Goal: Task Accomplishment & Management: Manage account settings

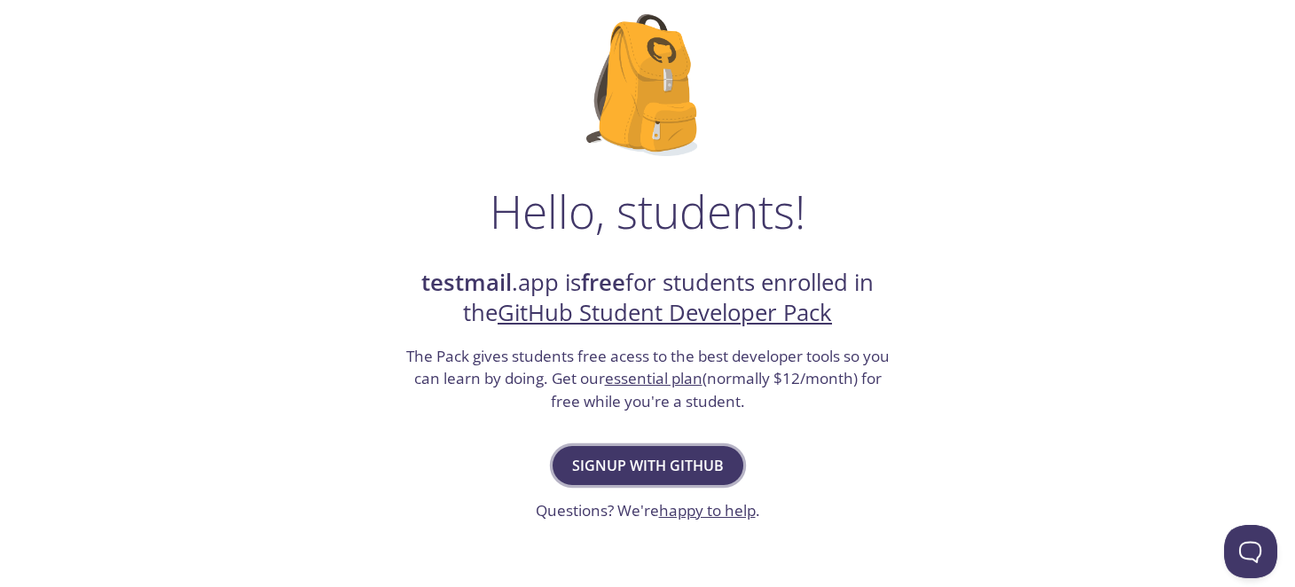
click at [655, 474] on span "Signup with GitHub" at bounding box center [648, 465] width 152 height 25
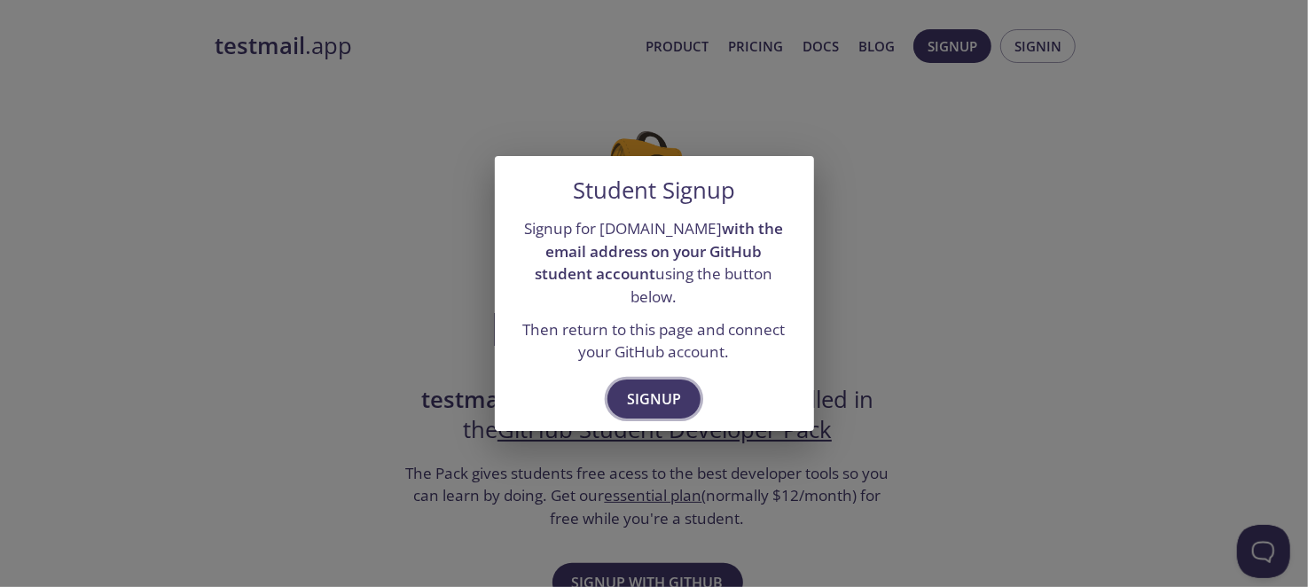
click at [638, 392] on span "Signup" at bounding box center [654, 399] width 54 height 25
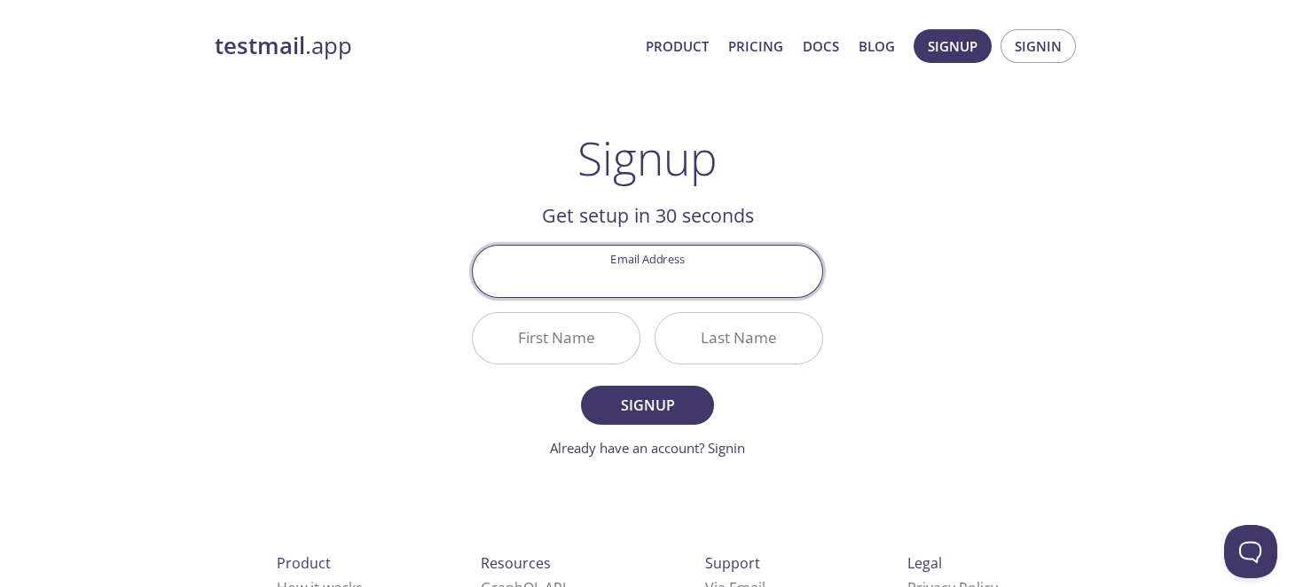
click at [653, 288] on input "Email Address" at bounding box center [647, 271] width 349 height 51
click at [722, 147] on div "Signup Get setup in 30 seconds Email Address First Name Last Name Signup Alread…" at bounding box center [647, 294] width 351 height 327
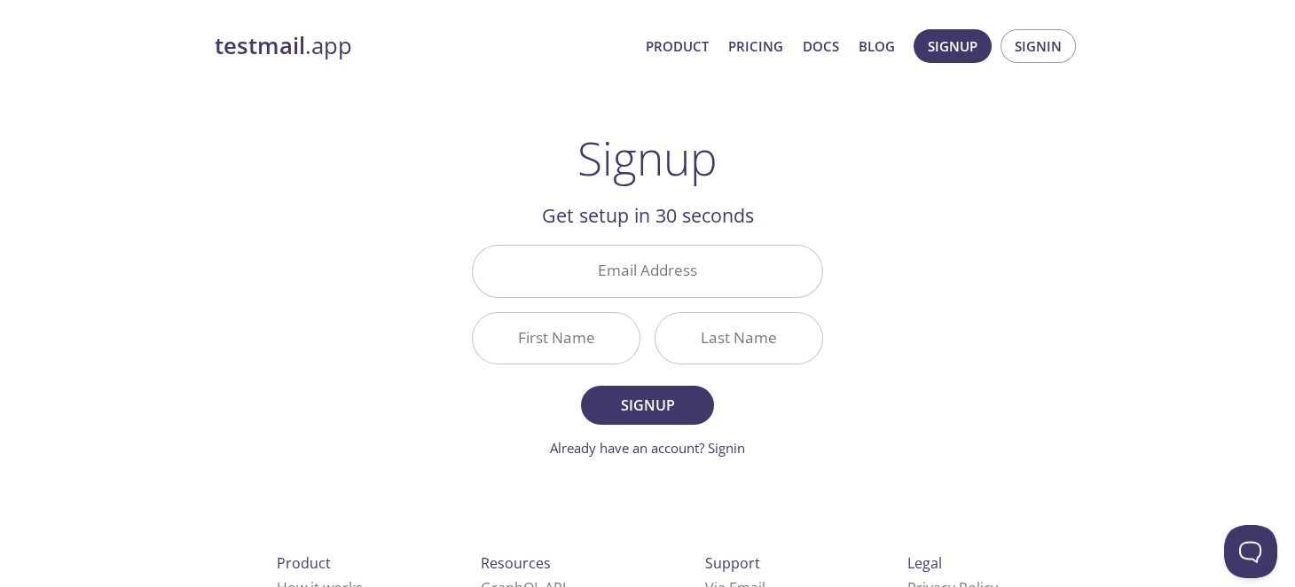
click at [667, 265] on input "Email Address" at bounding box center [647, 271] width 349 height 51
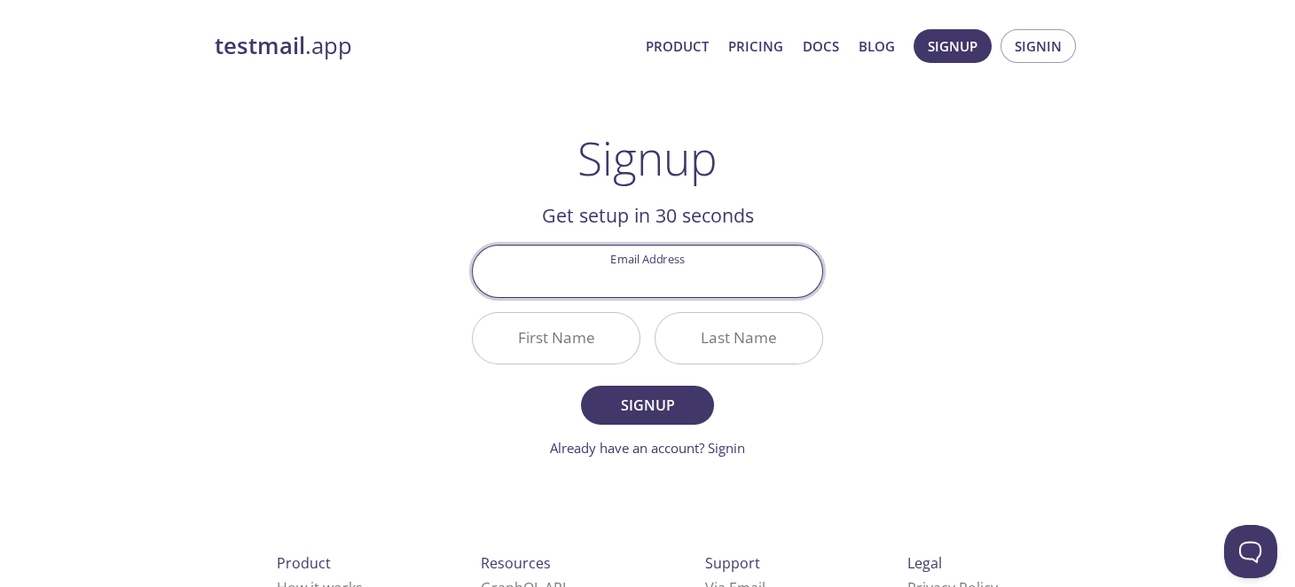
click at [667, 265] on input "Email Address" at bounding box center [647, 271] width 349 height 51
click at [1032, 48] on span "Signin" at bounding box center [1038, 46] width 47 height 23
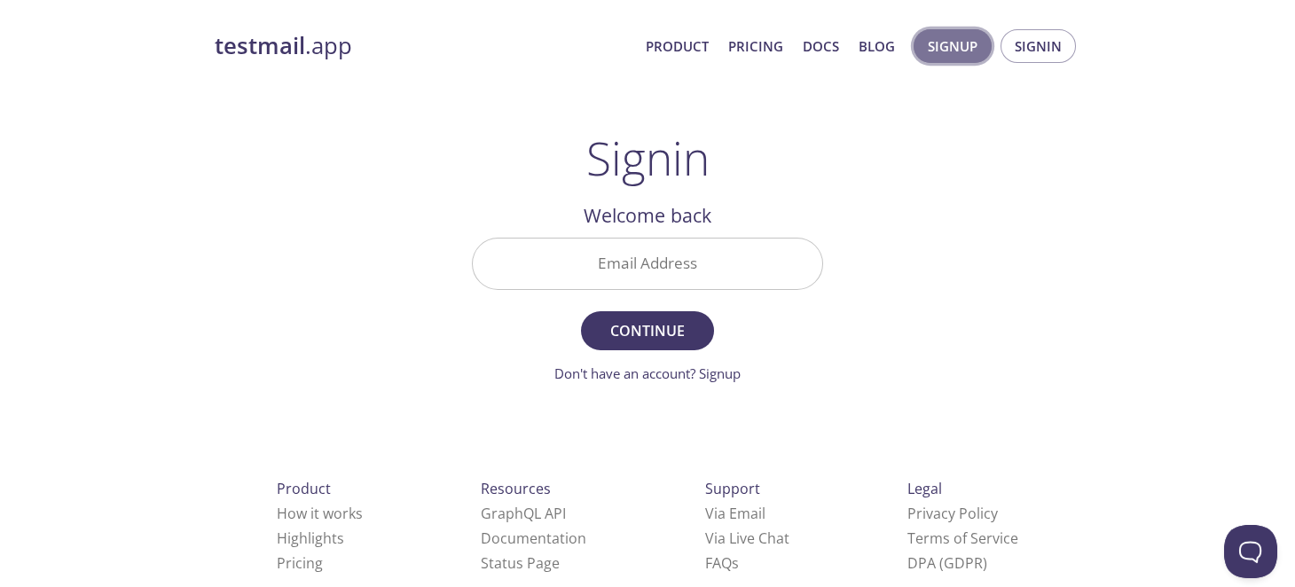
click at [933, 60] on button "Signup" at bounding box center [953, 46] width 78 height 34
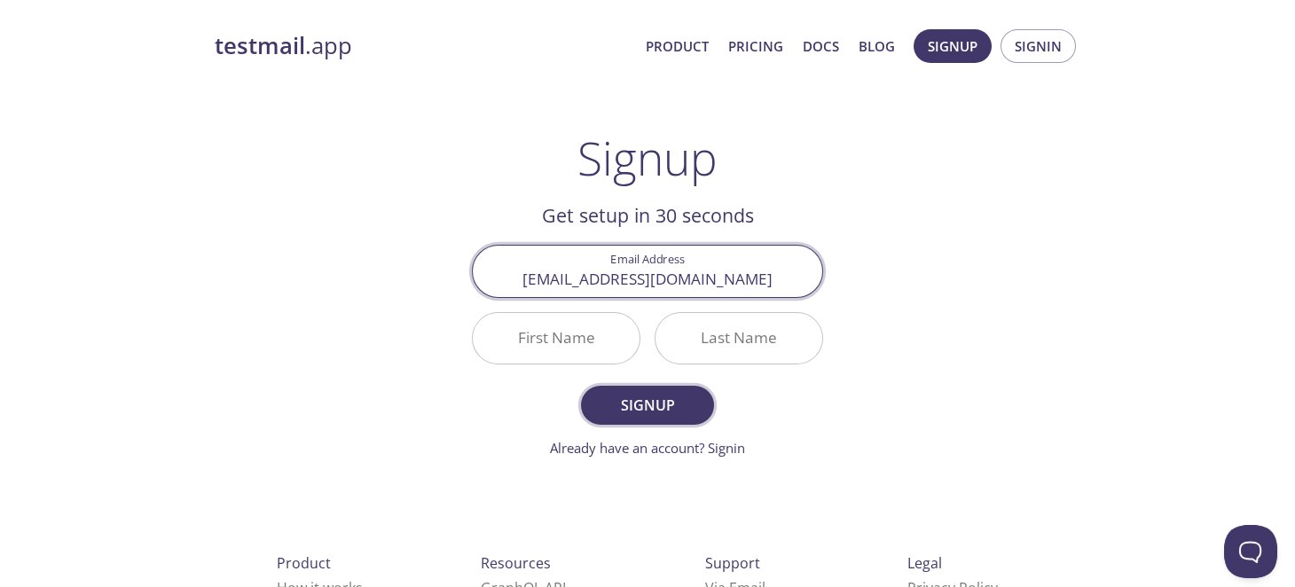
type input "raufie384@gmail.com"
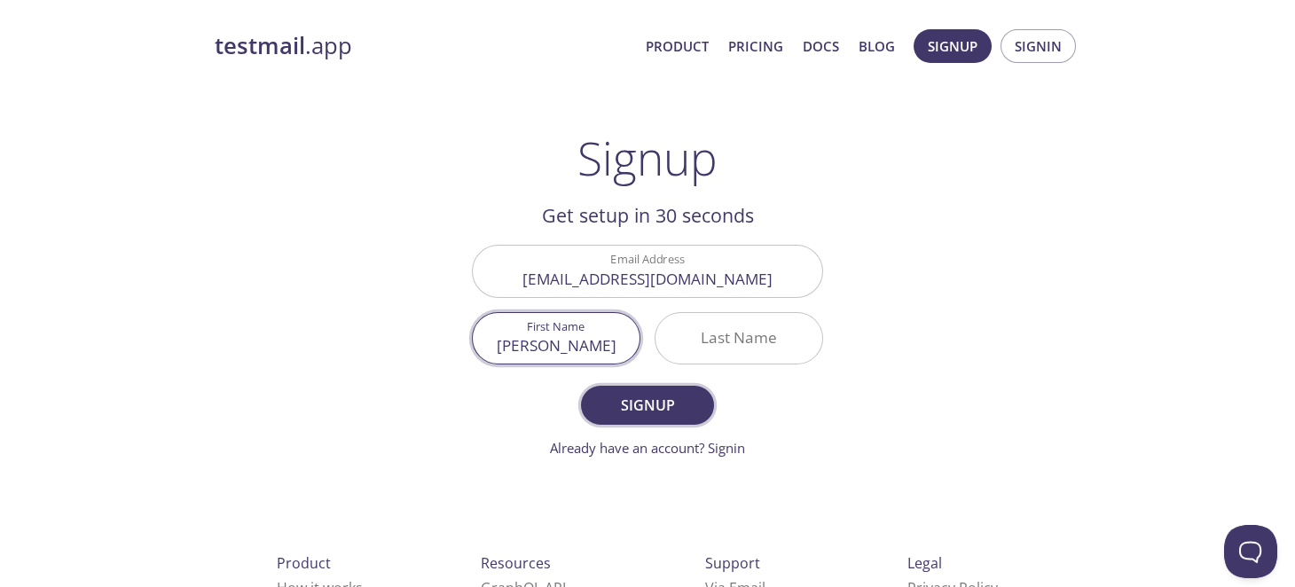
type input "Abdul"
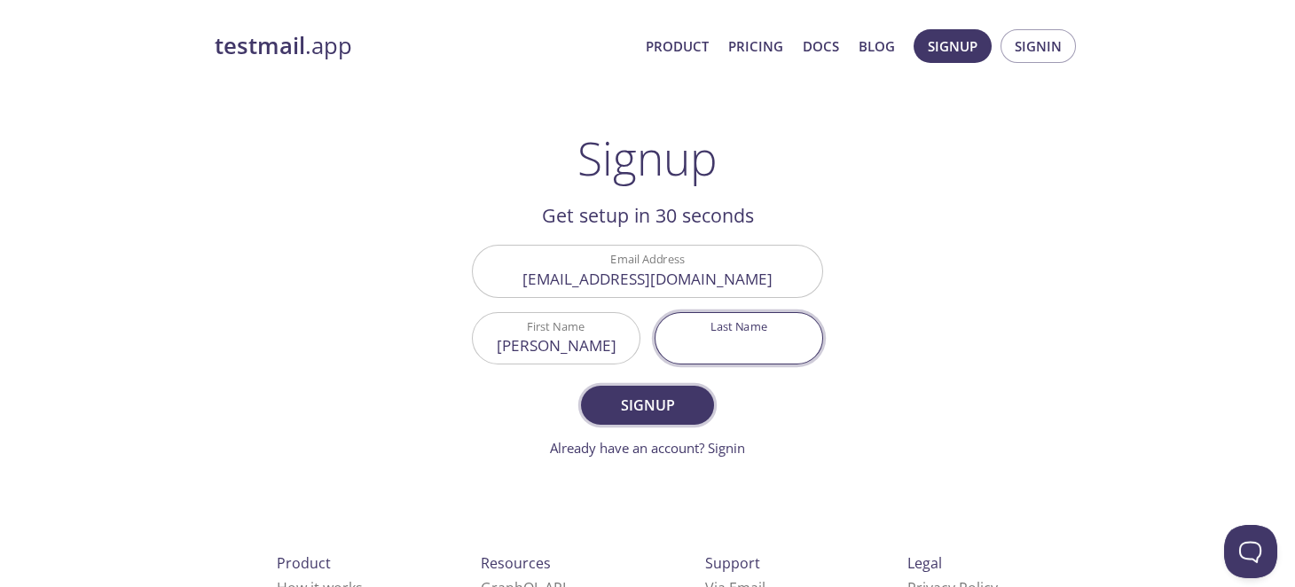
type input "r"
type input "Rauf"
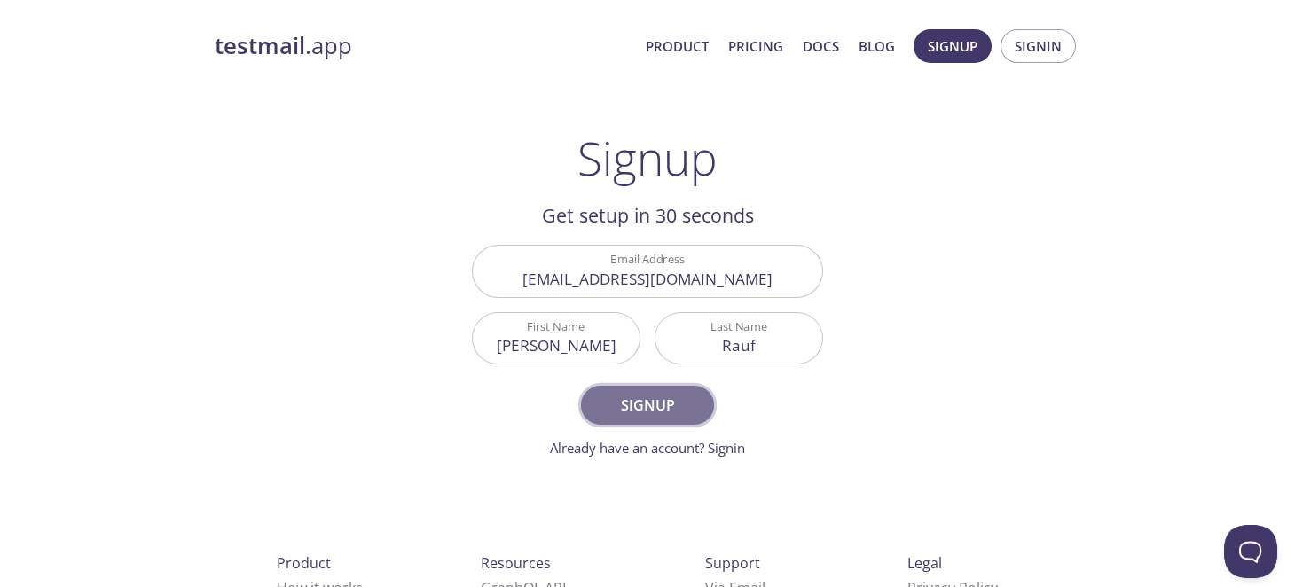
click at [634, 389] on button "Signup" at bounding box center [647, 405] width 133 height 39
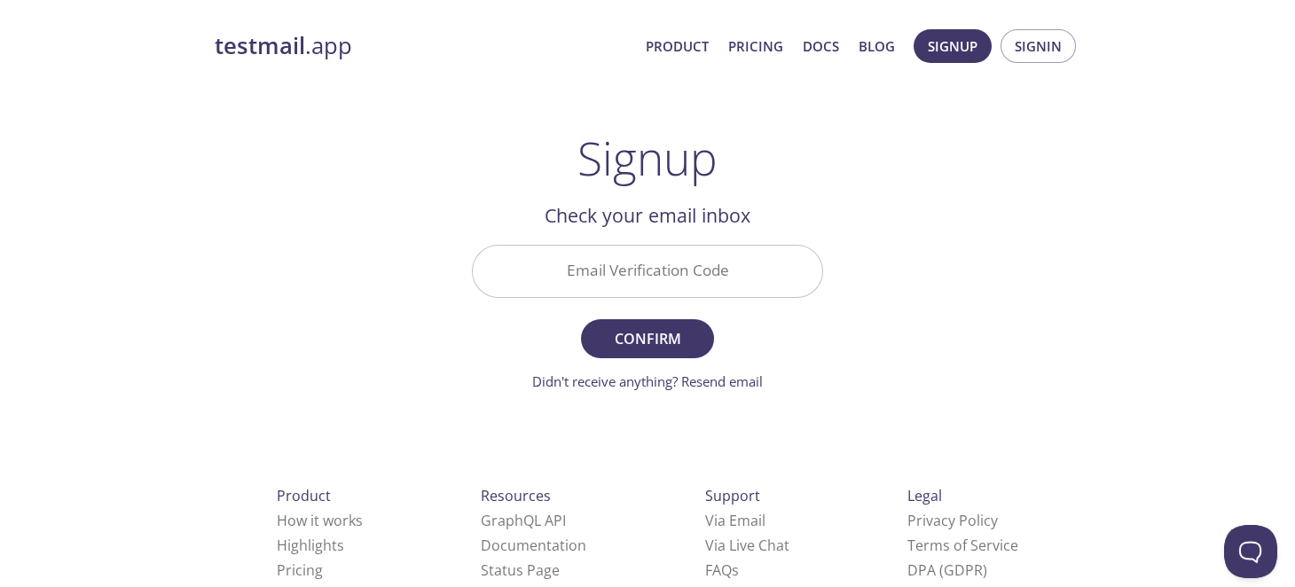
click at [642, 277] on input "Email Verification Code" at bounding box center [647, 271] width 349 height 51
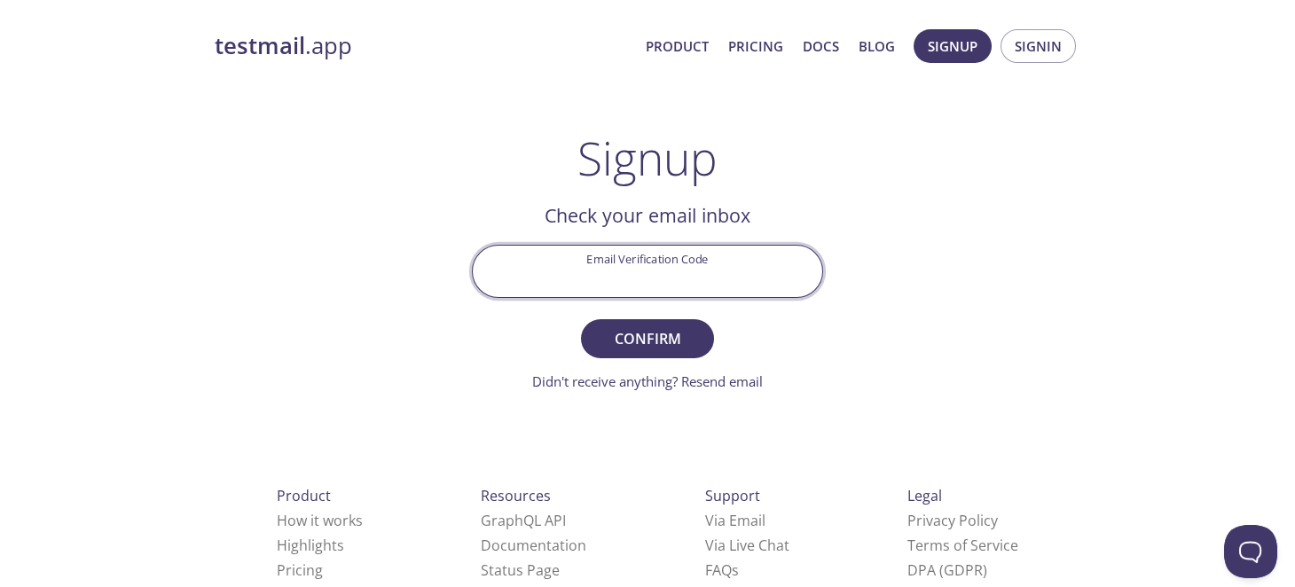
paste input "JSYZQRJ"
type input "JSYZQRJ"
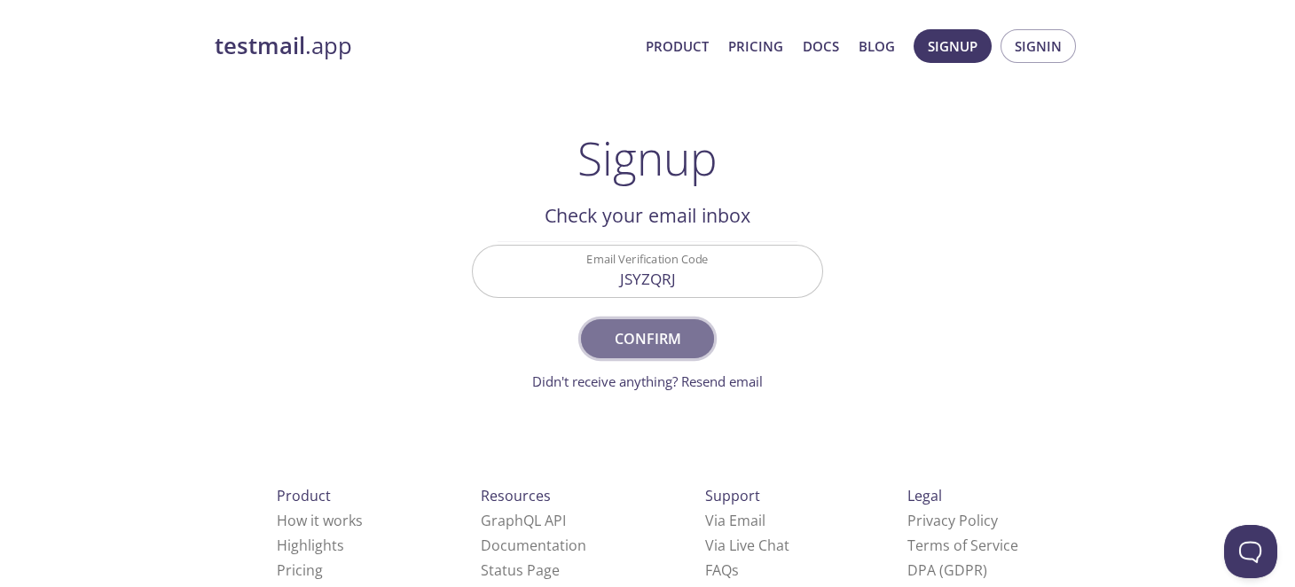
click at [628, 330] on span "Confirm" at bounding box center [648, 338] width 94 height 25
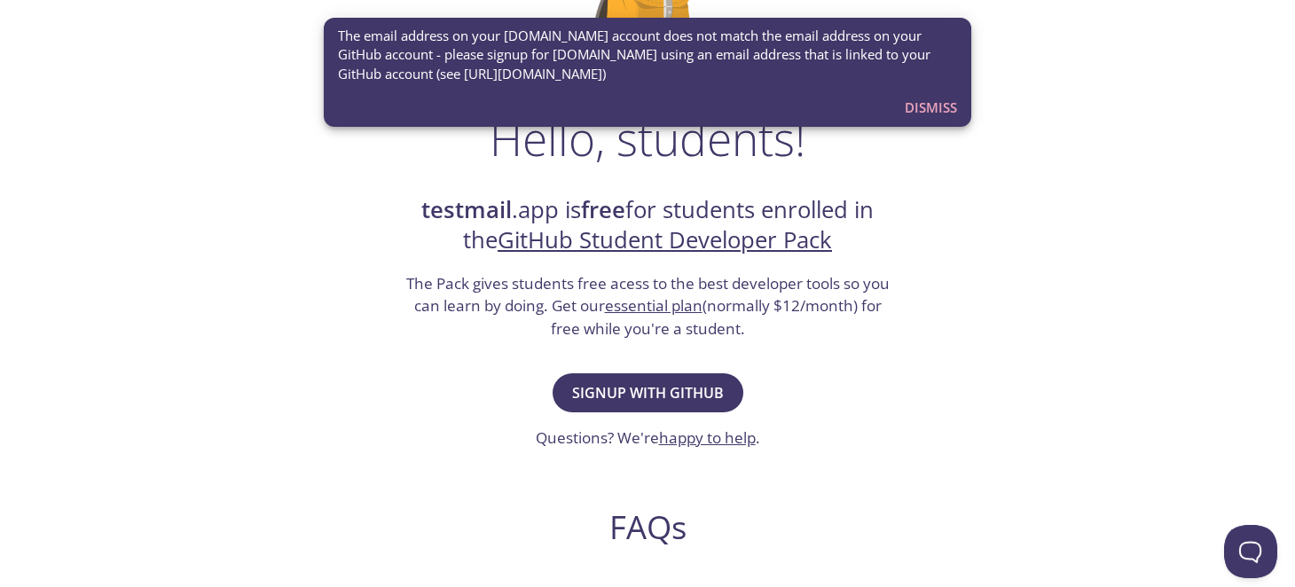
scroll to position [191, 0]
click at [644, 389] on span "Signup with GitHub" at bounding box center [648, 392] width 152 height 25
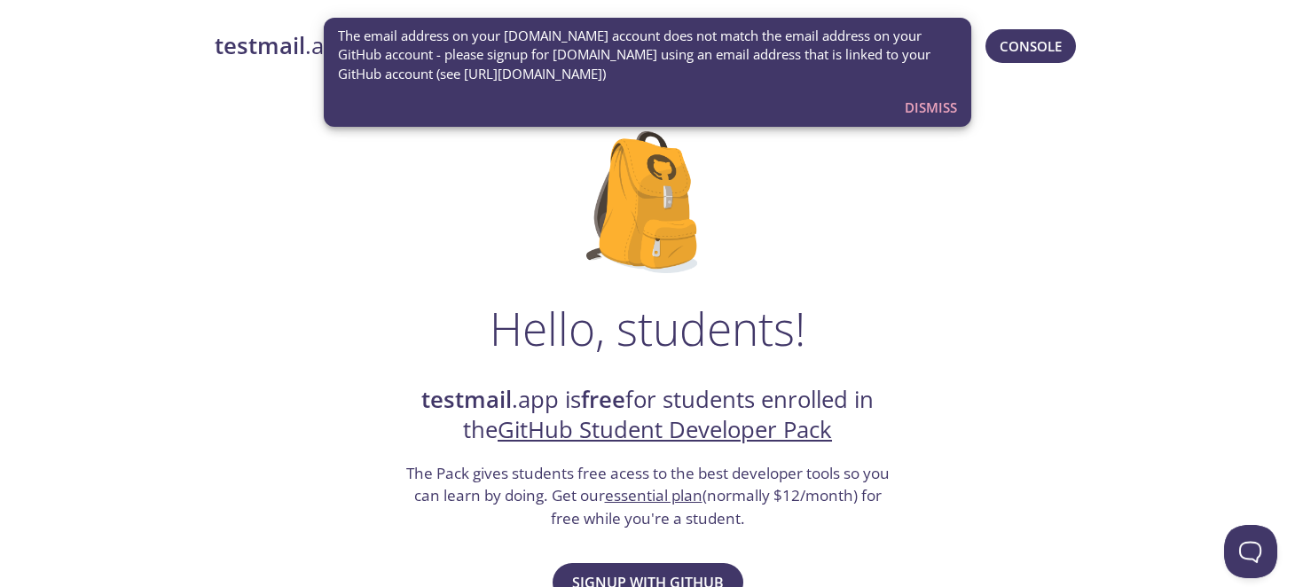
click at [930, 115] on span "Dismiss" at bounding box center [931, 107] width 52 height 23
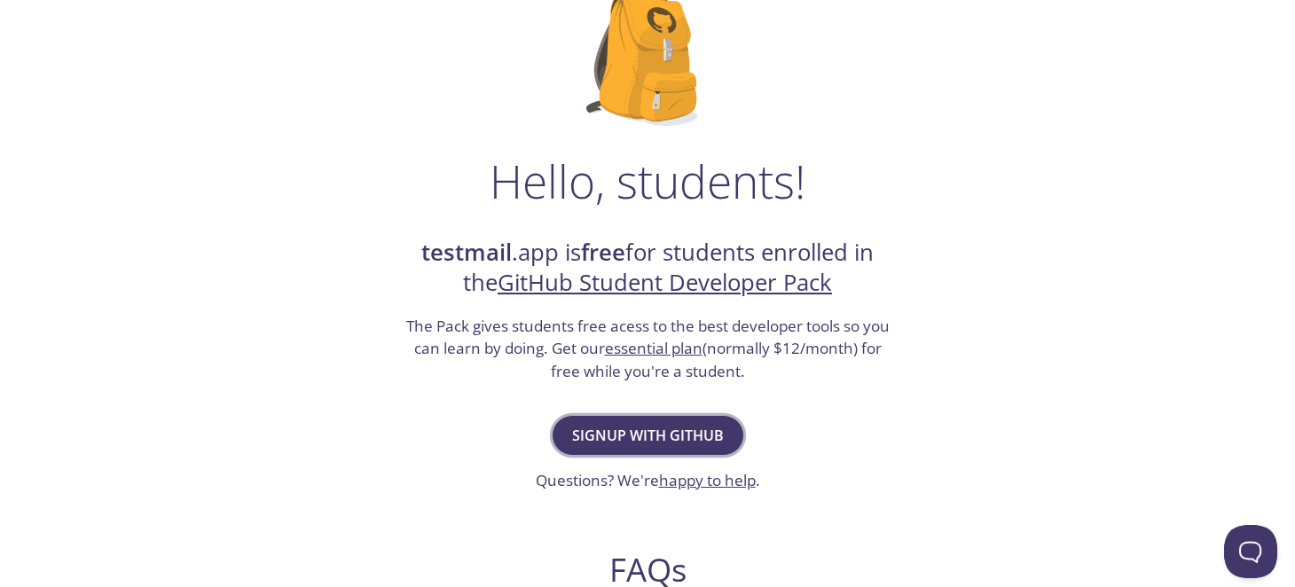
scroll to position [149, 0]
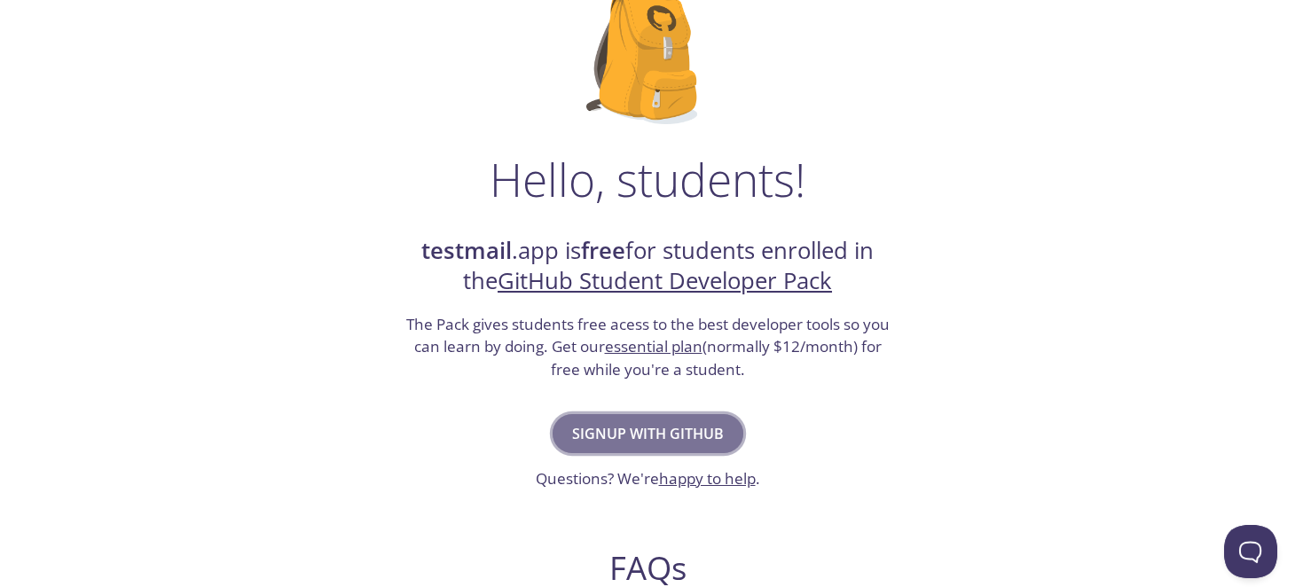
click at [642, 442] on span "Signup with GitHub" at bounding box center [648, 433] width 152 height 25
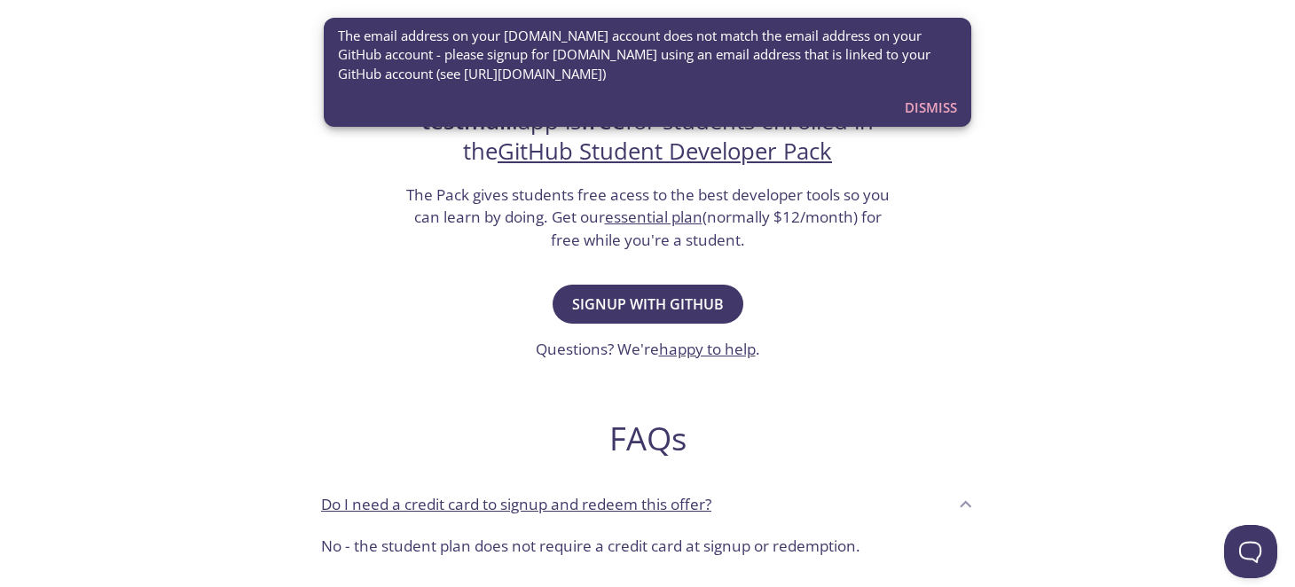
scroll to position [279, 0]
click at [765, 302] on div "Hello, students! testmail .app is free for students enrolled in the GitHub Stud…" at bounding box center [648, 365] width 866 height 1083
click at [924, 107] on span "Dismiss" at bounding box center [931, 107] width 52 height 23
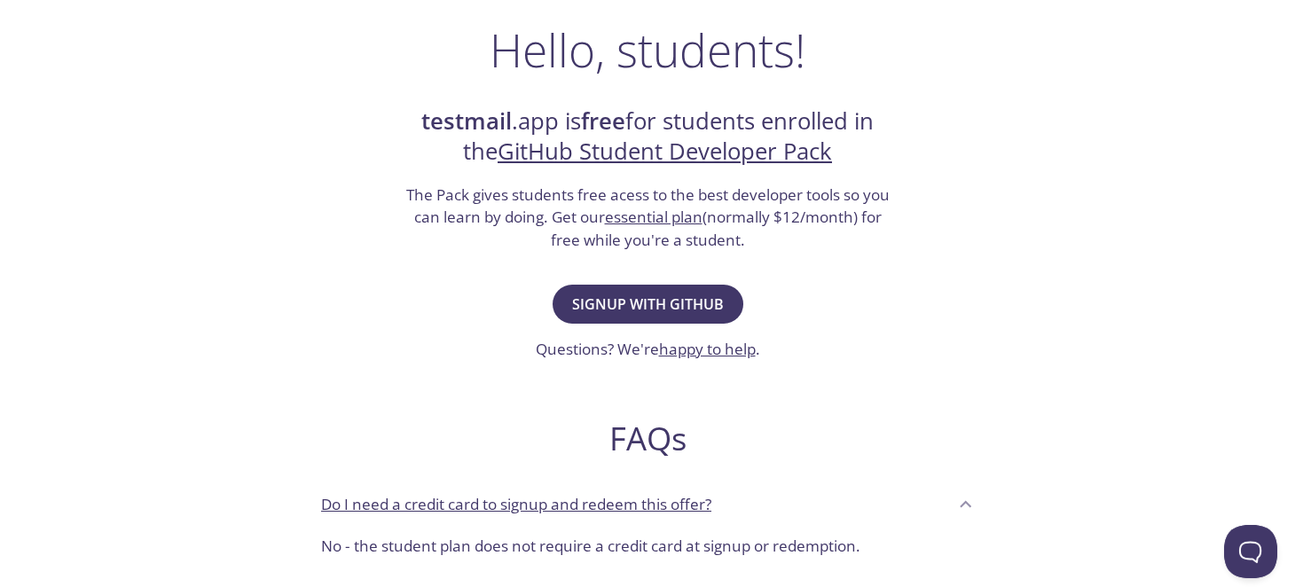
scroll to position [0, 0]
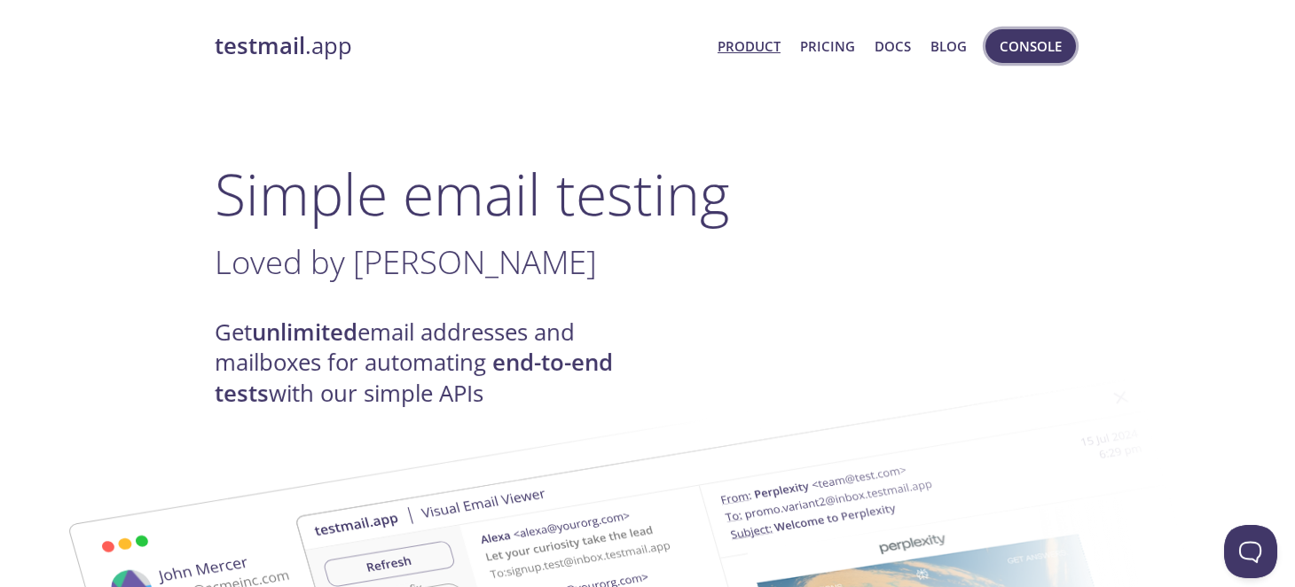
click at [1053, 51] on span "Console" at bounding box center [1031, 46] width 62 height 23
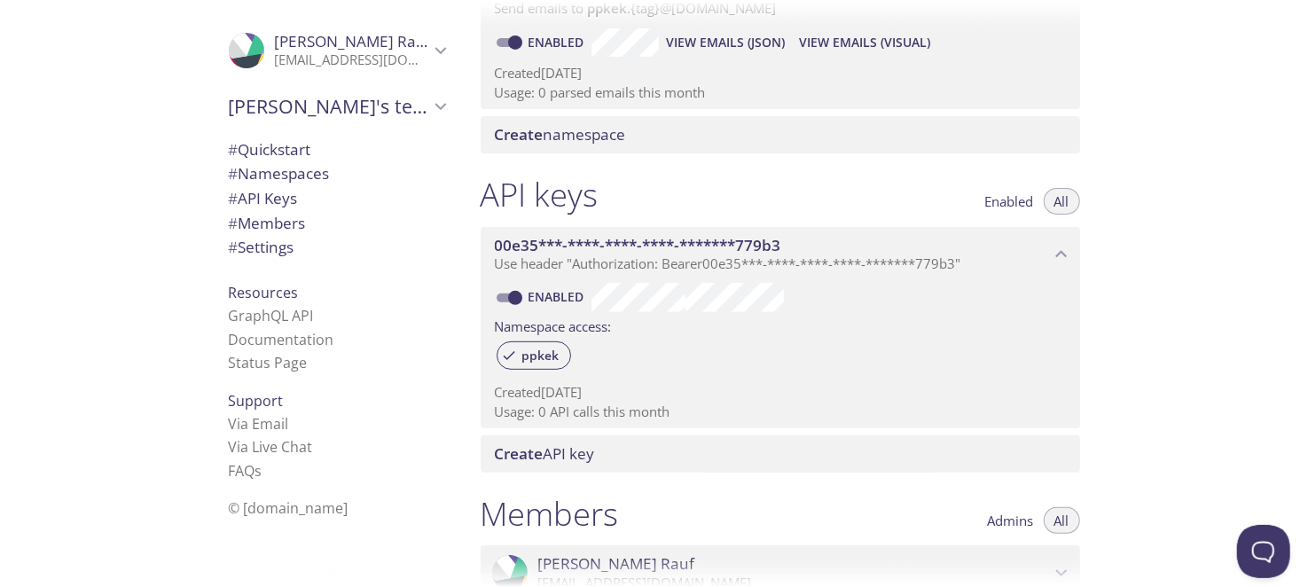
scroll to position [302, 0]
click at [554, 359] on span "ppkek" at bounding box center [541, 357] width 59 height 16
click at [722, 381] on div "Created 2 Oct 2025 Usage: 0 API calls this month" at bounding box center [780, 400] width 571 height 45
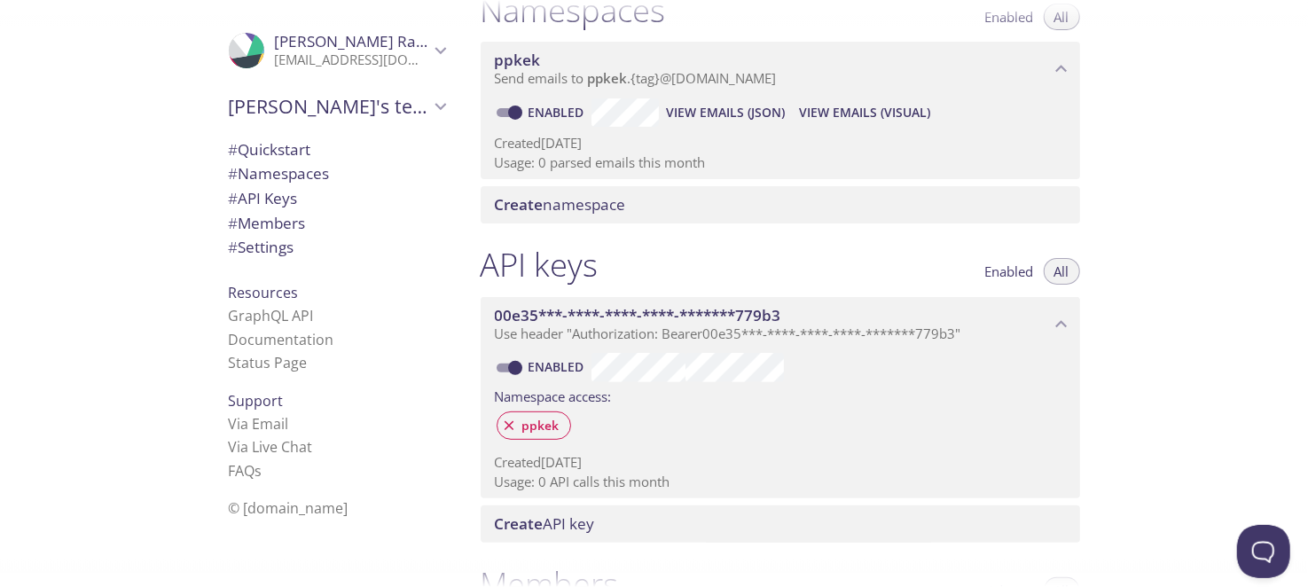
scroll to position [232, 0]
click at [613, 314] on span "00e35***-****-****-****-*******779b3" at bounding box center [638, 317] width 287 height 20
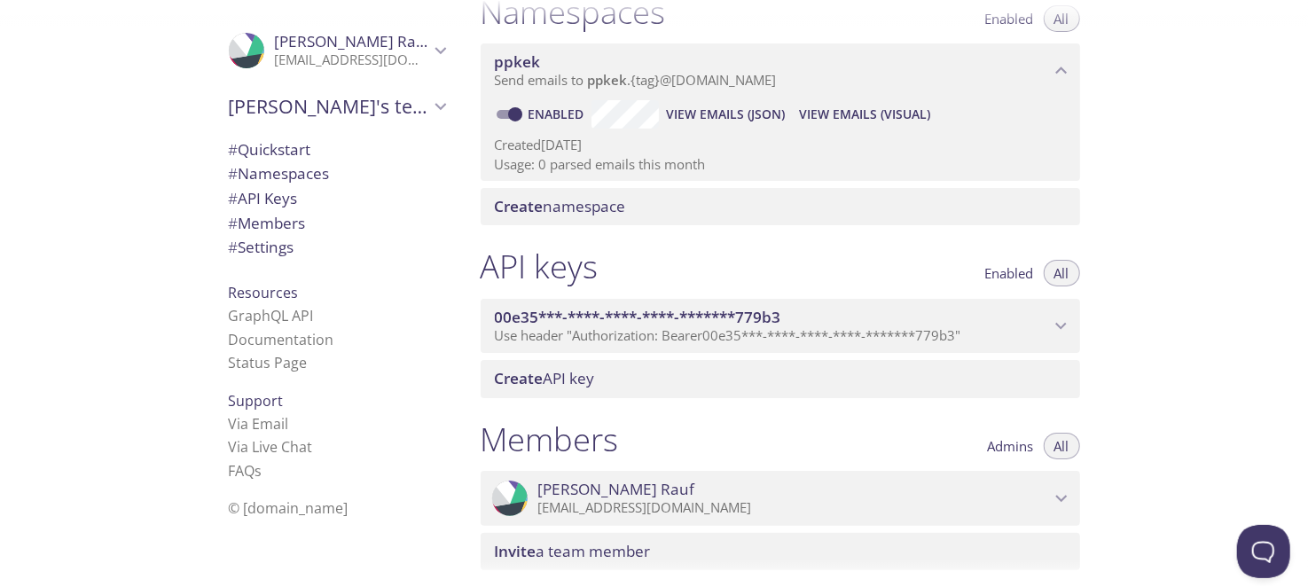
click at [613, 314] on span "00e35***-****-****-****-*******779b3" at bounding box center [638, 317] width 287 height 20
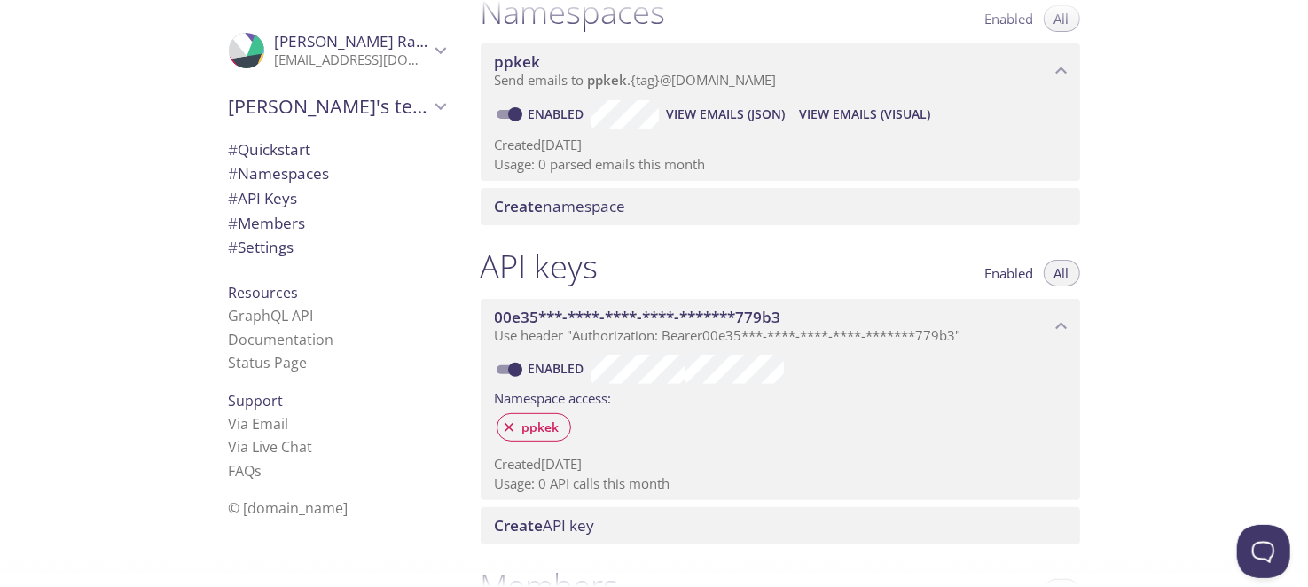
click at [520, 357] on label "Enabled" at bounding box center [538, 369] width 106 height 28
click at [520, 359] on input "Enabled" at bounding box center [515, 369] width 64 height 21
click at [504, 380] on label "Disabled" at bounding box center [539, 369] width 109 height 28
click at [504, 380] on input "Disabled" at bounding box center [501, 369] width 64 height 21
checkbox input "true"
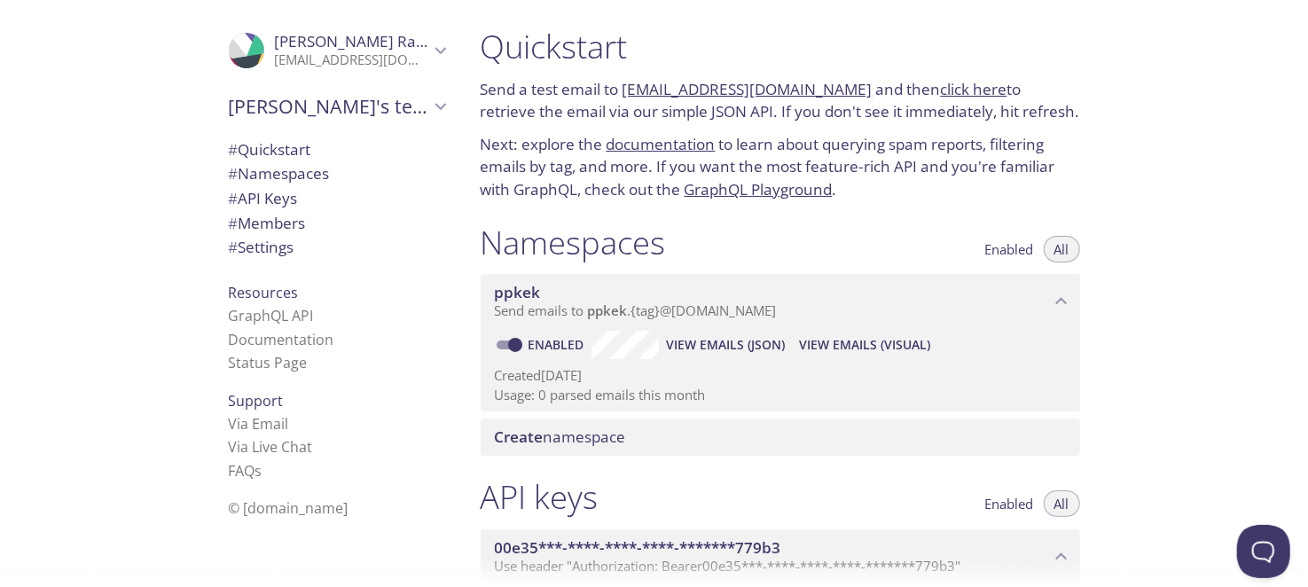
scroll to position [3, 0]
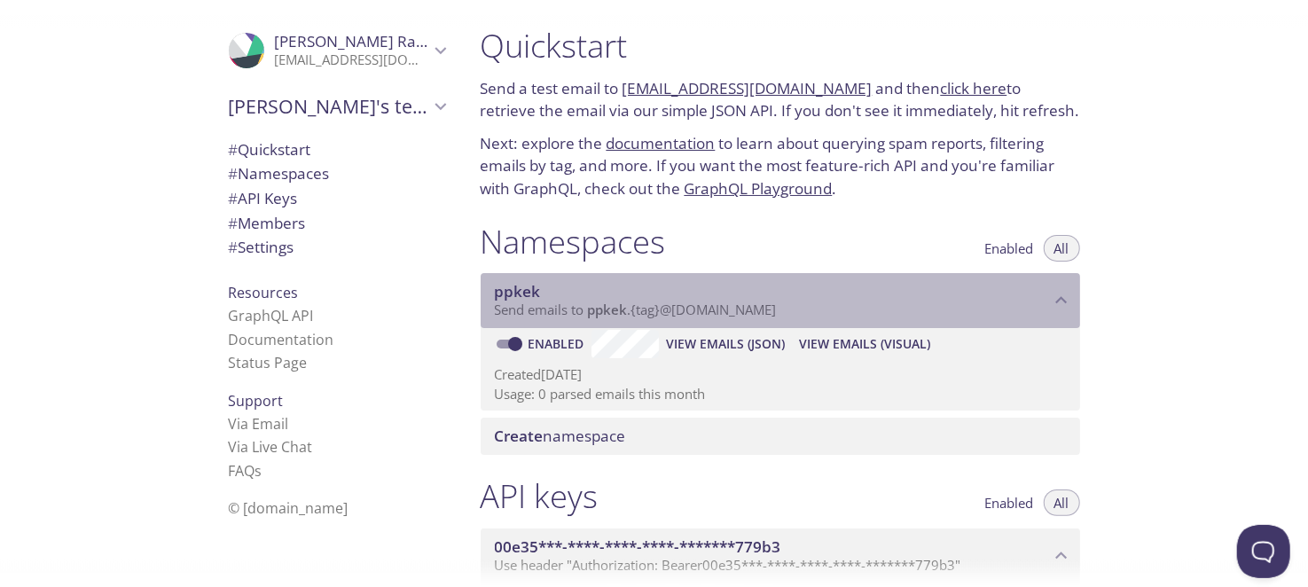
click at [706, 318] on span "Send emails to ppkek . {tag} @inbox.testmail.app" at bounding box center [636, 310] width 282 height 18
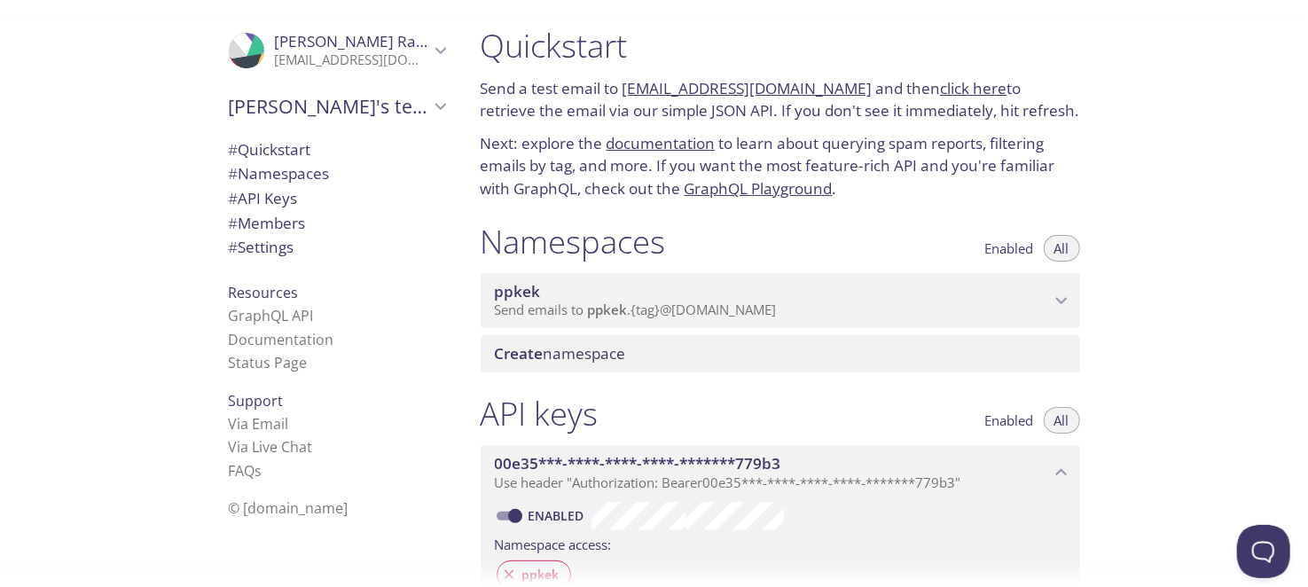
click at [706, 318] on span "Send emails to ppkek . {tag} @inbox.testmail.app" at bounding box center [636, 310] width 282 height 18
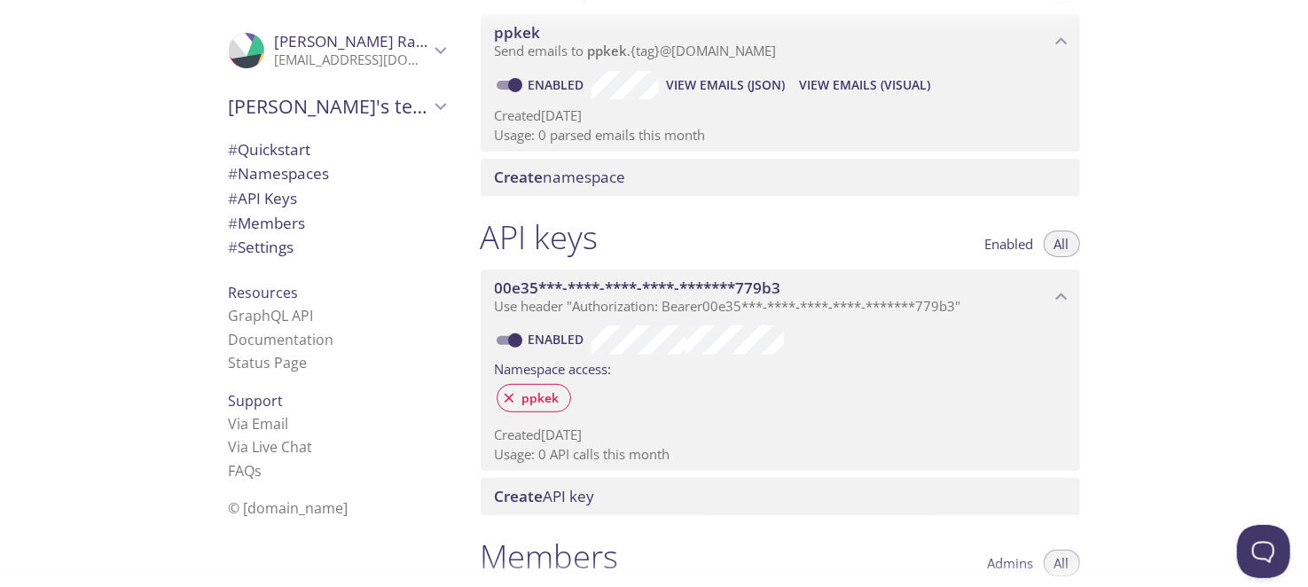
scroll to position [263, 0]
click at [540, 393] on span "ppkek" at bounding box center [541, 397] width 59 height 16
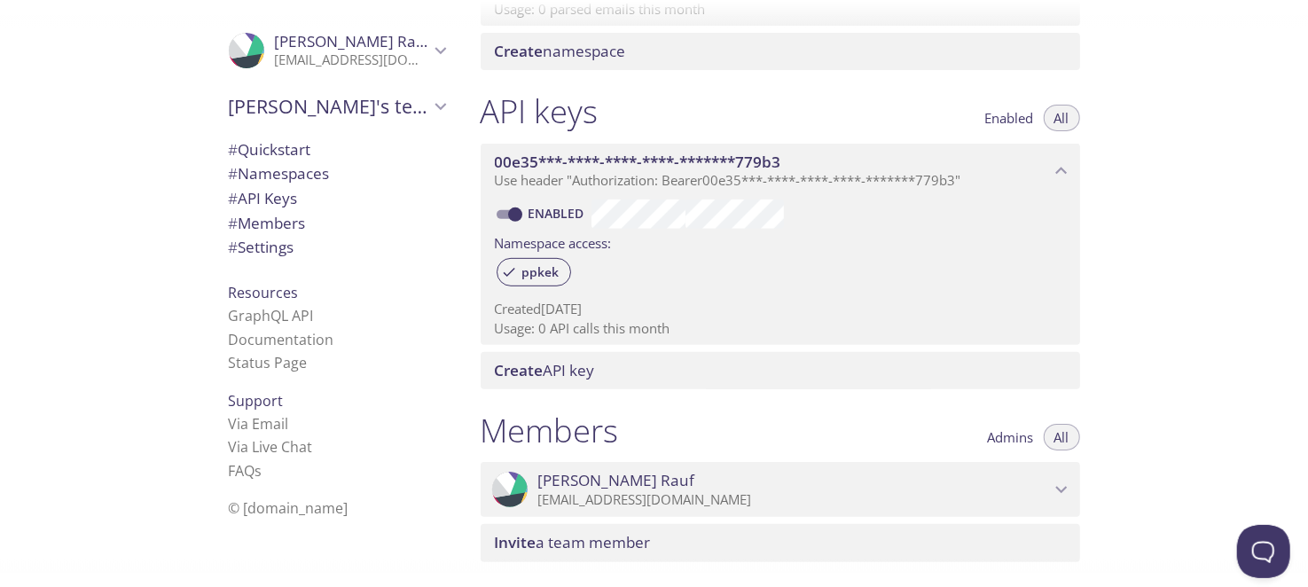
scroll to position [389, 0]
click at [595, 365] on span "Create API key" at bounding box center [545, 368] width 100 height 20
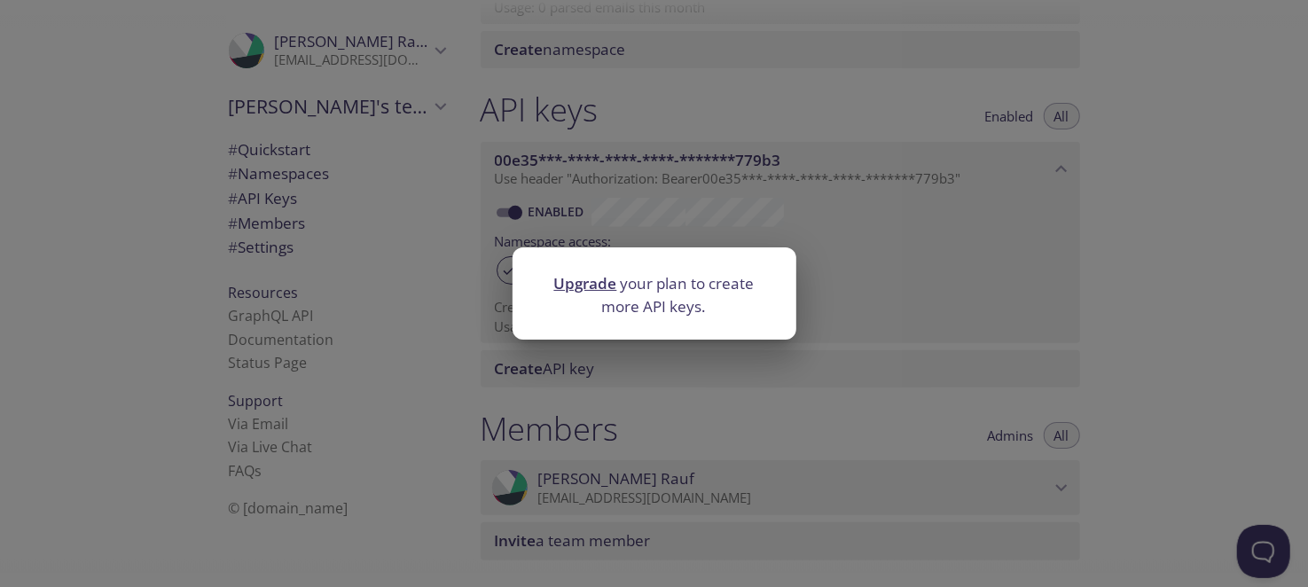
click at [622, 377] on div "Upgrade your plan to create more API keys." at bounding box center [654, 293] width 1308 height 587
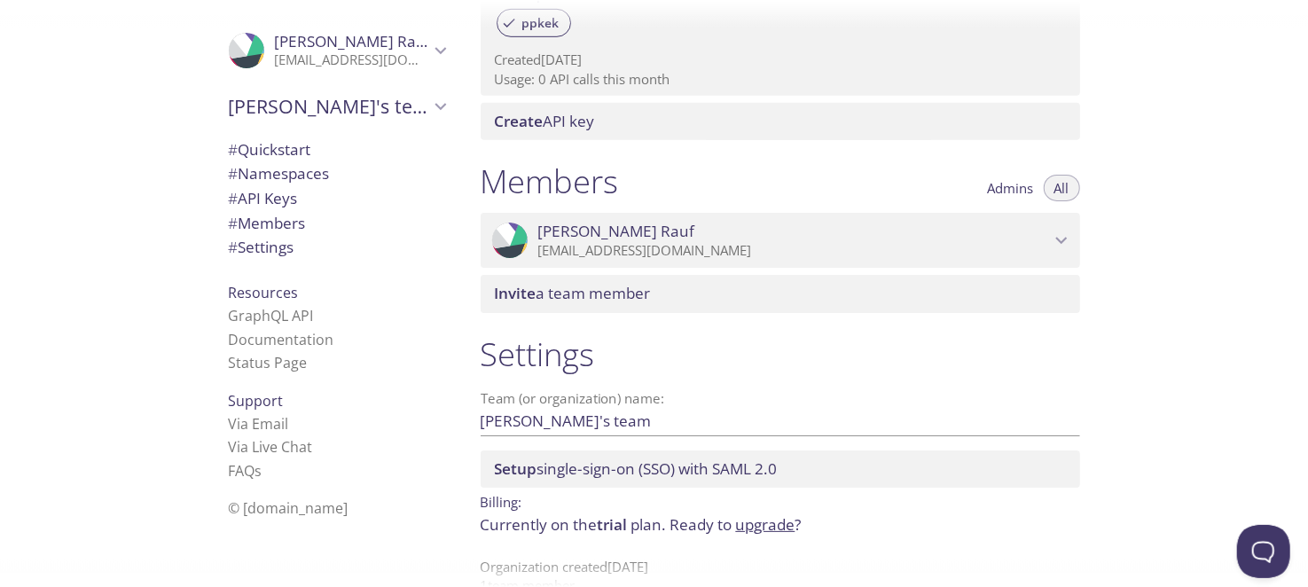
scroll to position [673, 0]
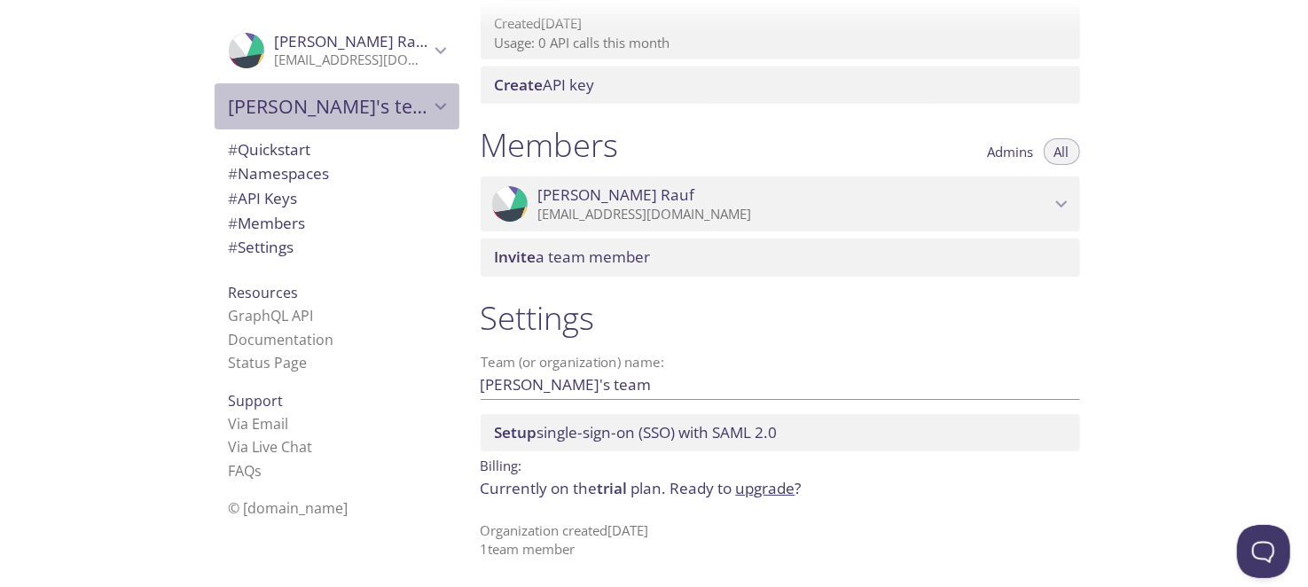
click at [249, 124] on div "Abdul's team" at bounding box center [337, 106] width 245 height 46
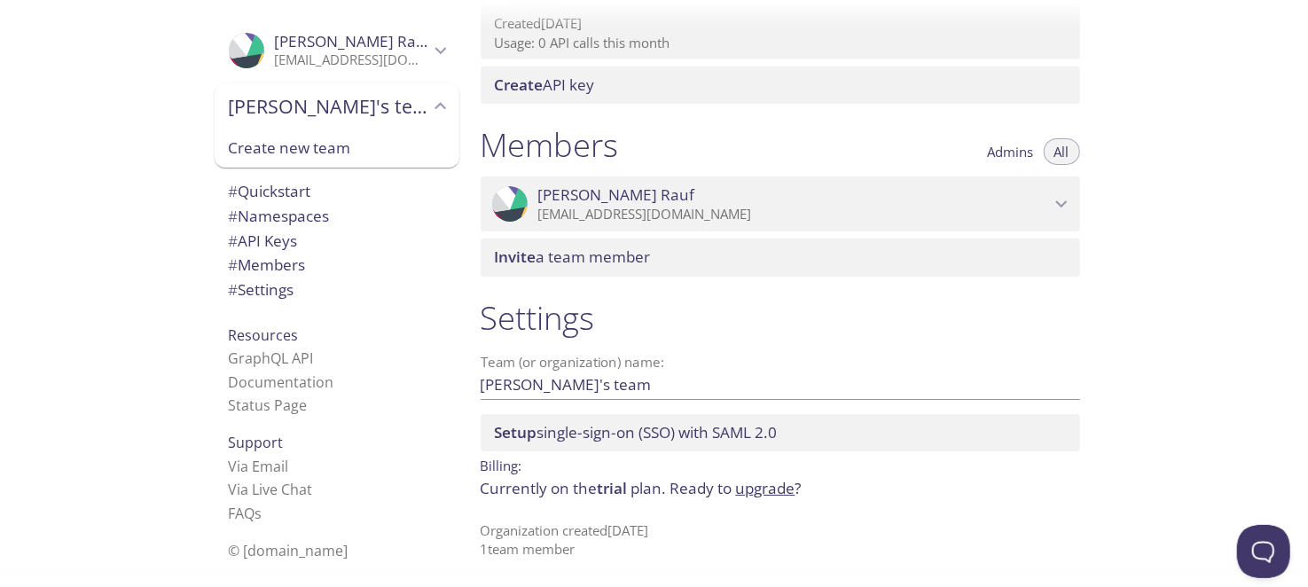
click at [249, 124] on div "Abdul's team" at bounding box center [337, 106] width 245 height 46
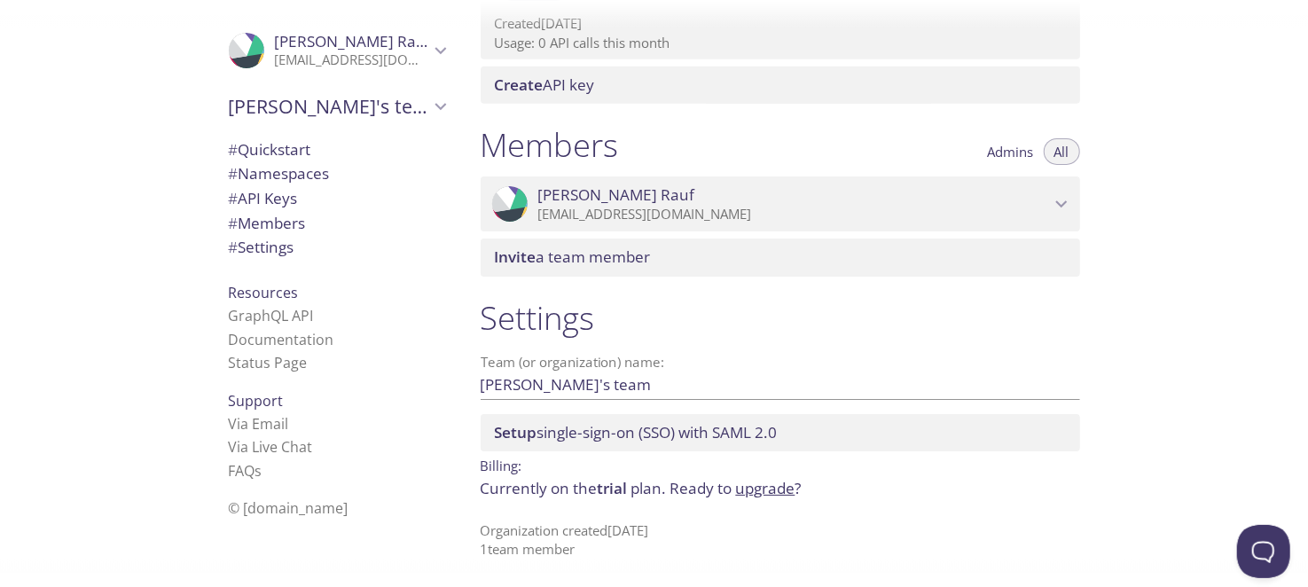
click at [1197, 365] on div "Quickstart Send a test email to ppkek.test@inbox.testmail.app and then click he…" at bounding box center [888, 293] width 843 height 587
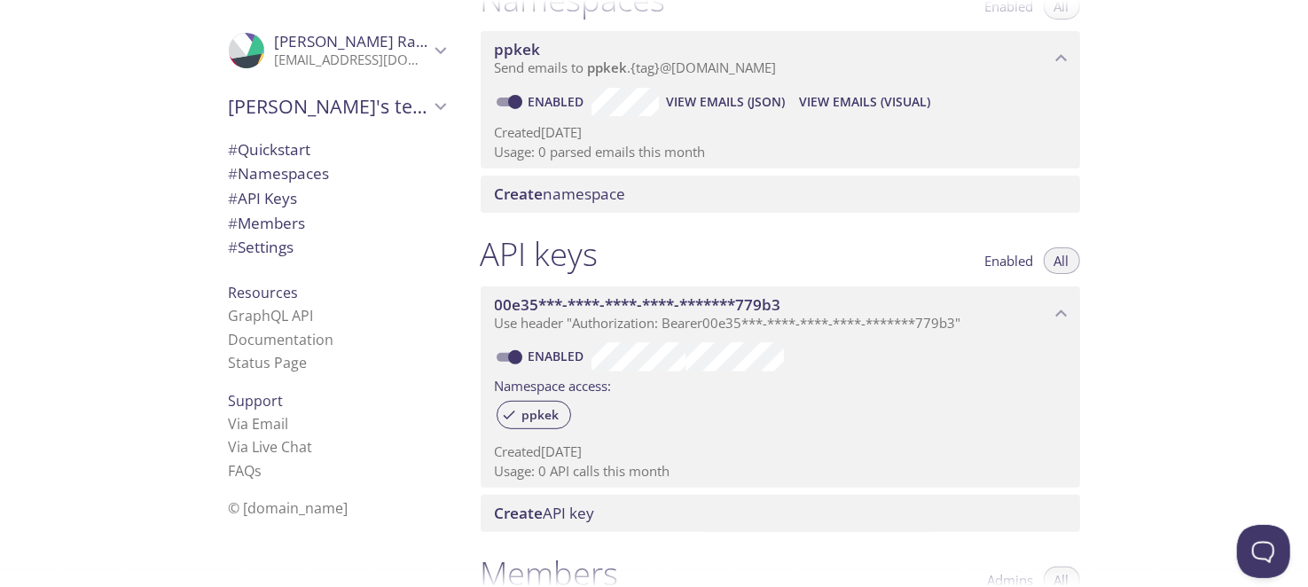
scroll to position [0, 0]
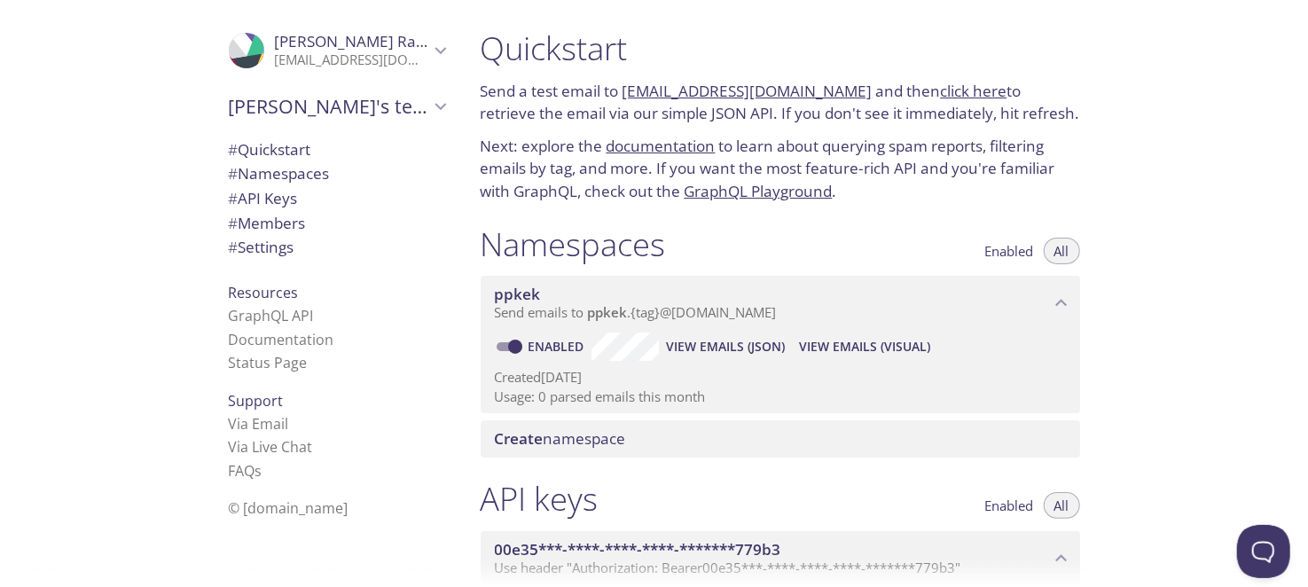
click at [296, 259] on div "# Settings" at bounding box center [337, 247] width 245 height 25
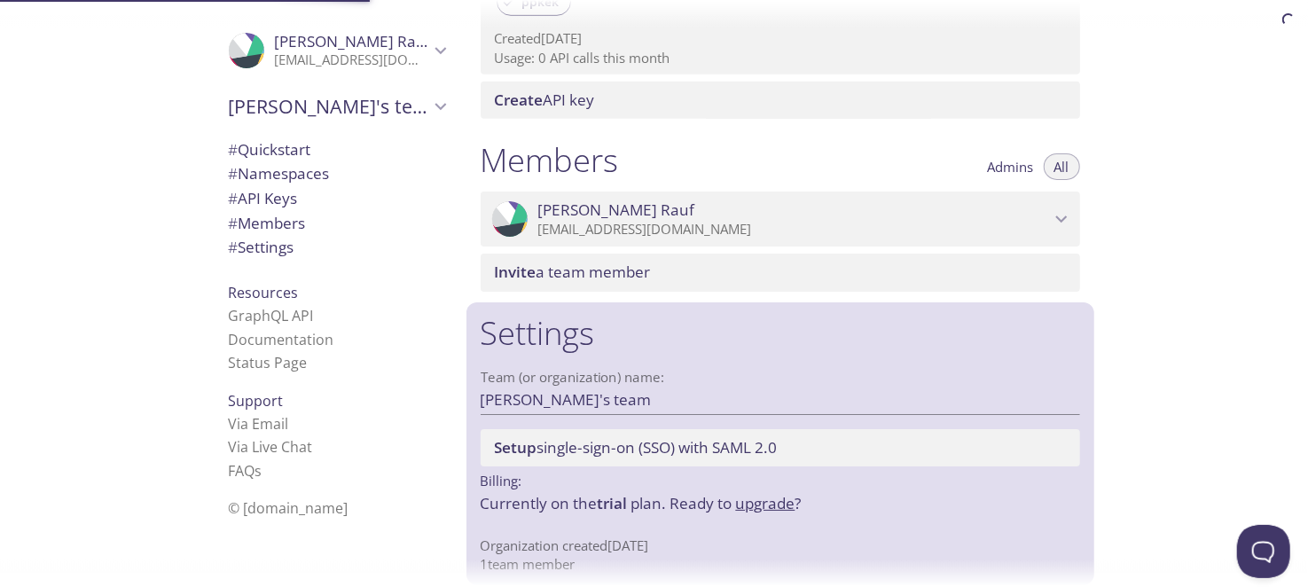
scroll to position [673, 0]
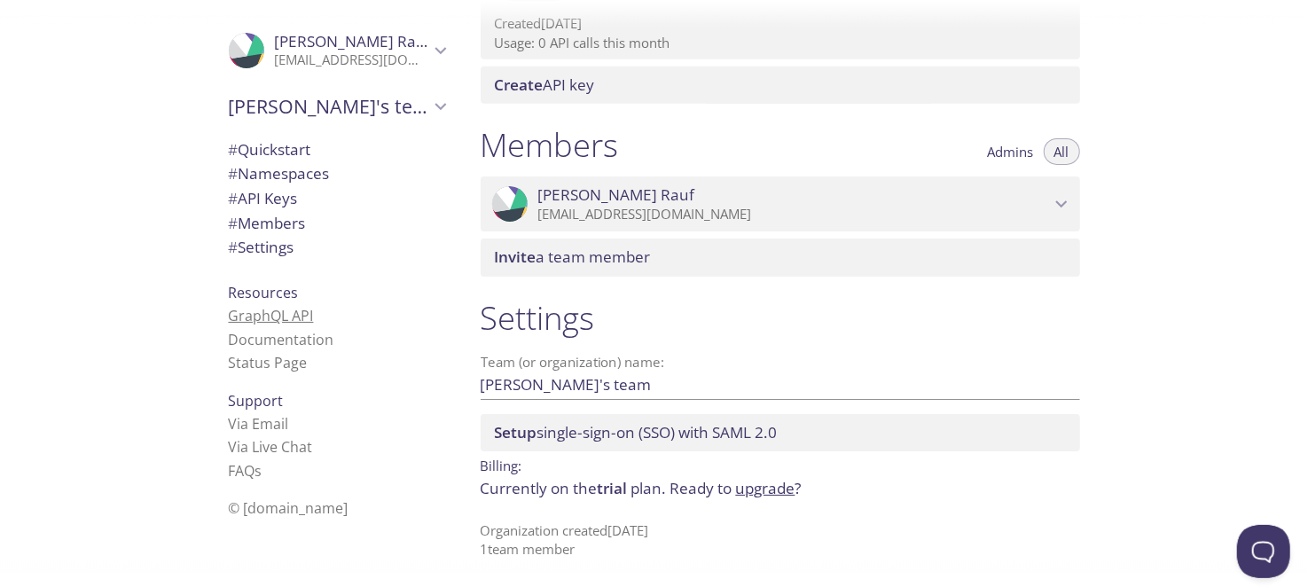
click at [284, 310] on link "GraphQL API" at bounding box center [271, 316] width 85 height 20
